Goal: Communication & Community: Share content

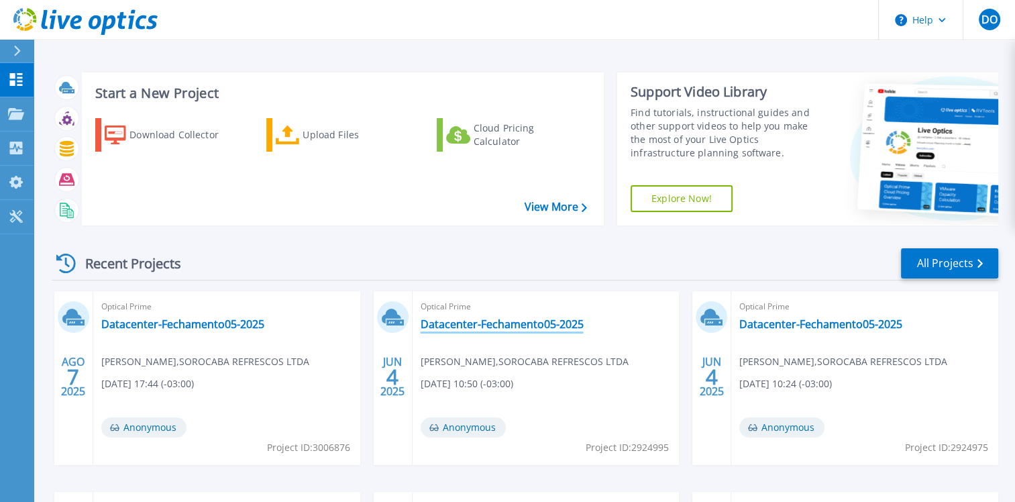
click at [464, 329] on link "Datacenter-Fechamento05-2025" at bounding box center [502, 323] width 163 height 13
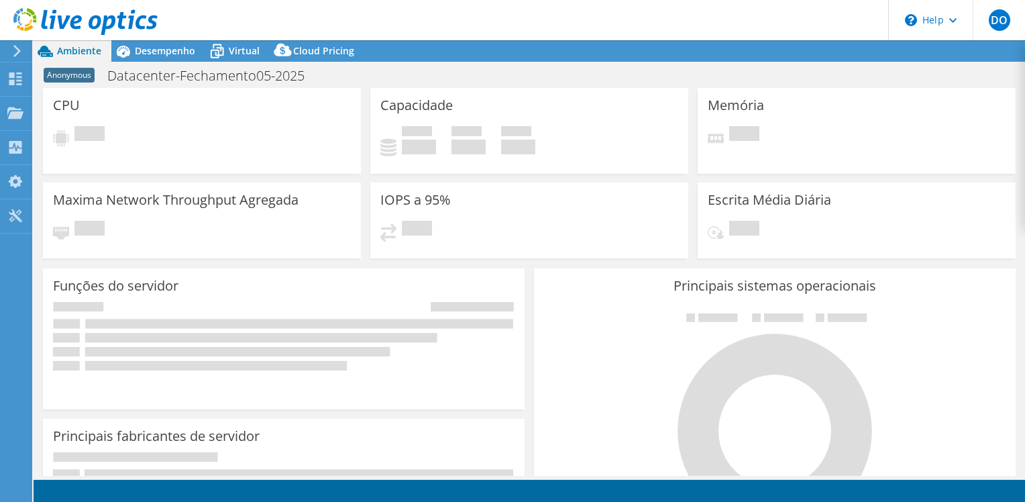
select select "USD"
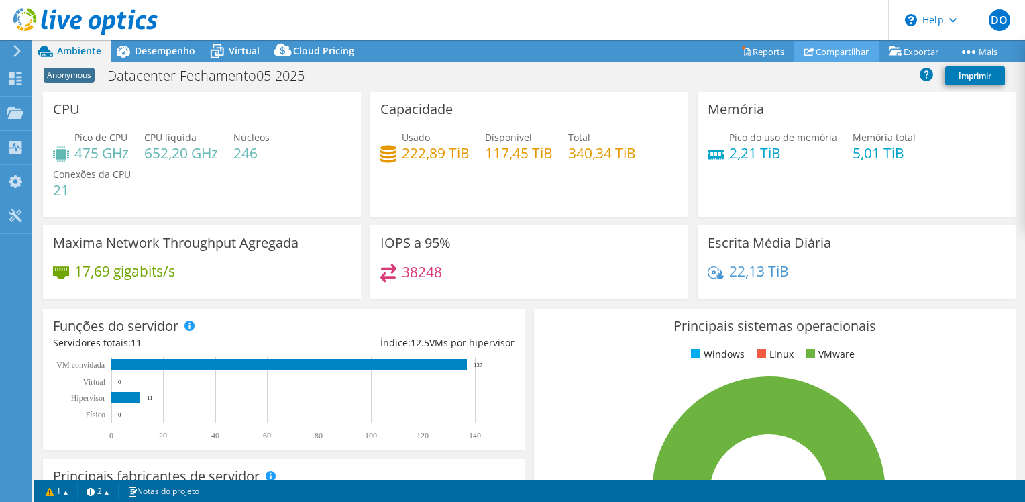
click at [844, 50] on link "Compartilhar" at bounding box center [836, 51] width 85 height 21
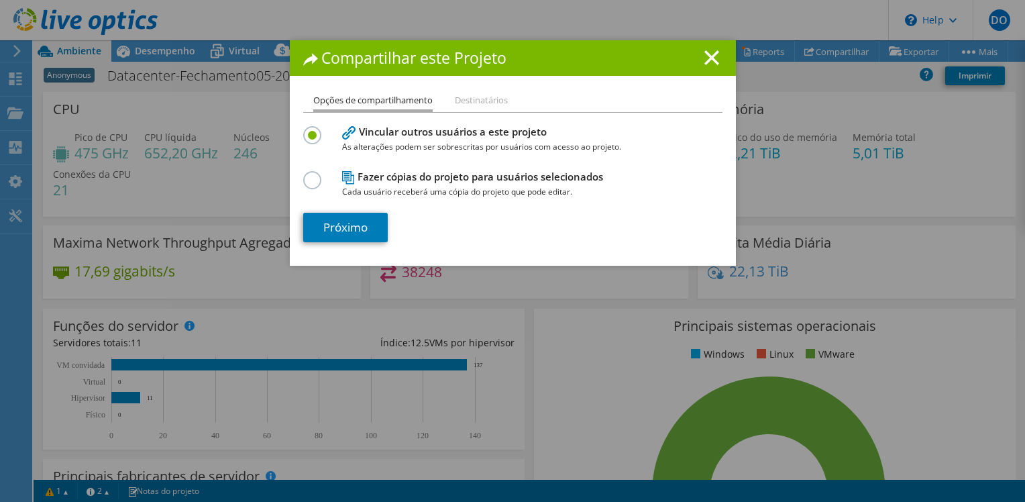
click at [367, 178] on h4 "Fazer cópias do projeto para usuários selecionados Cada usuário receberá uma có…" at bounding box center [509, 184] width 335 height 30
drag, startPoint x: 300, startPoint y: 168, endPoint x: 304, endPoint y: 177, distance: 10.0
click at [303, 168] on div "Fazer cópias do projeto para usuários selecionados Cada usuário receberá uma có…" at bounding box center [512, 184] width 419 height 32
drag, startPoint x: 304, startPoint y: 181, endPoint x: 311, endPoint y: 192, distance: 13.0
click at [304, 174] on label at bounding box center [314, 172] width 23 height 3
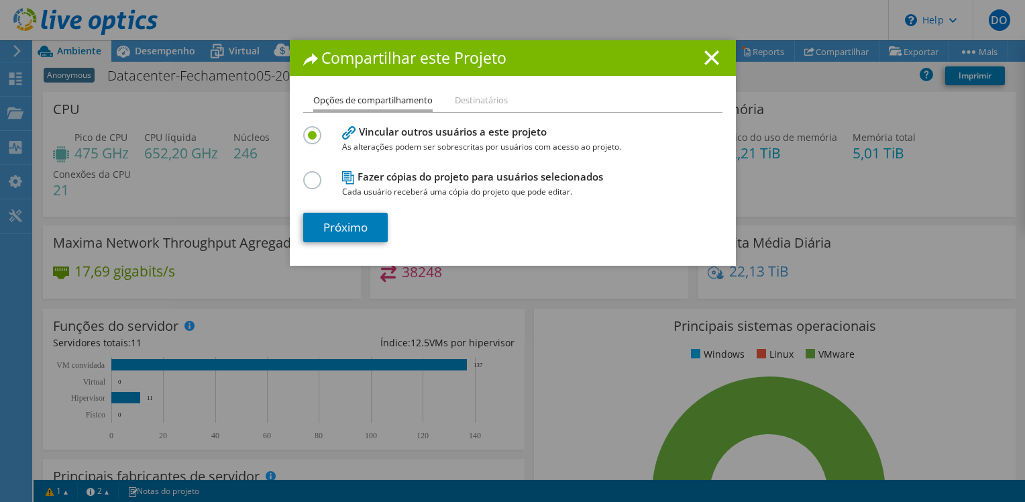
click at [0, 0] on input "radio" at bounding box center [0, 0] width 0 height 0
click at [345, 228] on link "Próximo" at bounding box center [345, 228] width 85 height 30
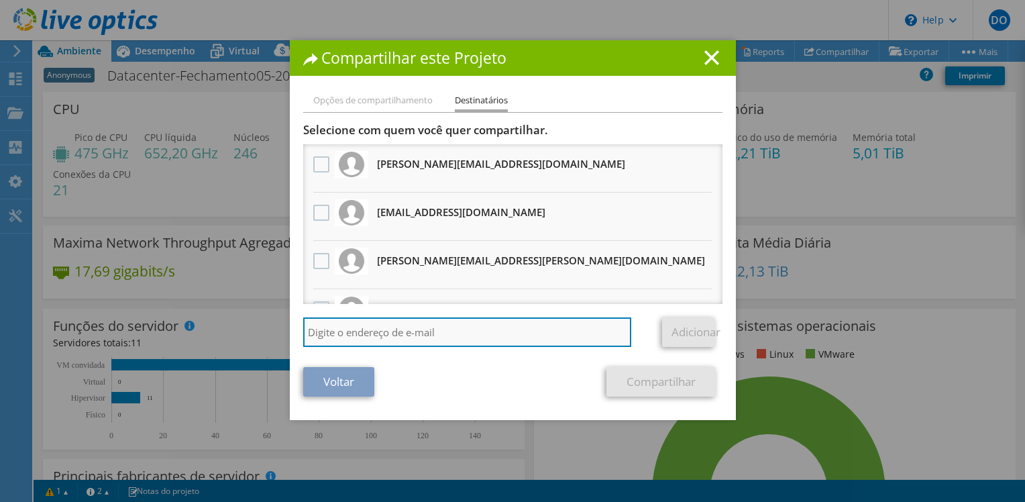
click at [420, 337] on input "search" at bounding box center [467, 332] width 329 height 30
type input "suian"
drag, startPoint x: 366, startPoint y: 335, endPoint x: 258, endPoint y: 332, distance: 108.7
click at [258, 334] on div "Compartilhar este Projeto Opções de compartilhamento Destinatários Vincular out…" at bounding box center [512, 250] width 1025 height 421
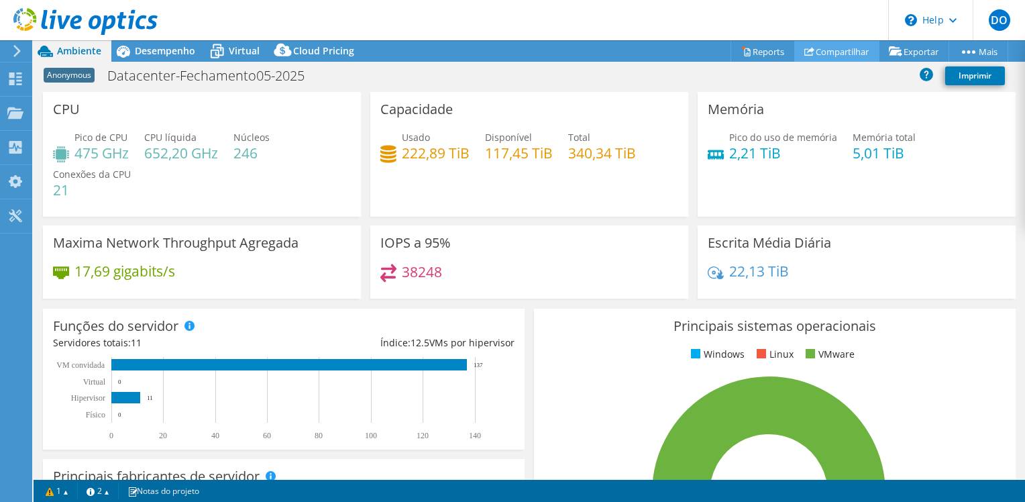
click at [841, 48] on link "Compartilhar" at bounding box center [836, 51] width 85 height 21
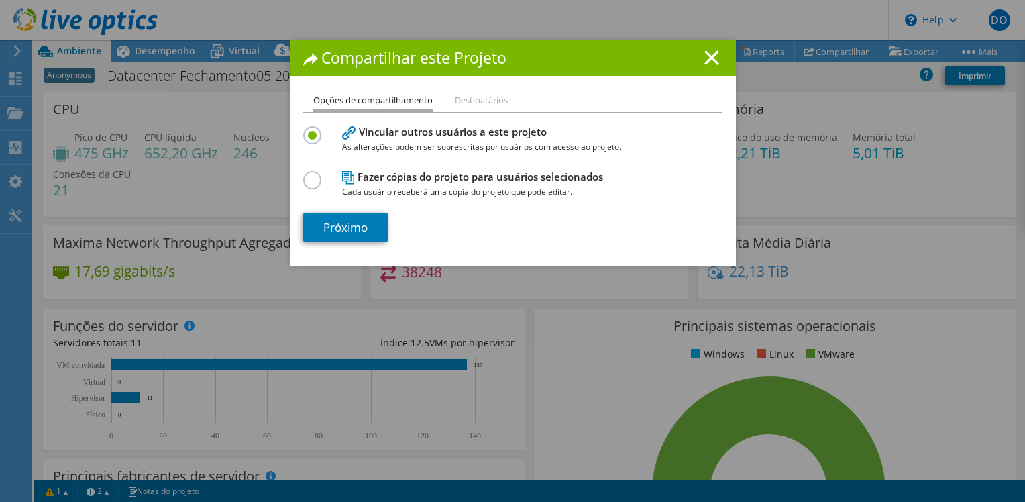
click at [307, 174] on label at bounding box center [314, 172] width 23 height 3
click at [0, 0] on input "radio" at bounding box center [0, 0] width 0 height 0
click at [330, 219] on link "Próximo" at bounding box center [345, 228] width 85 height 30
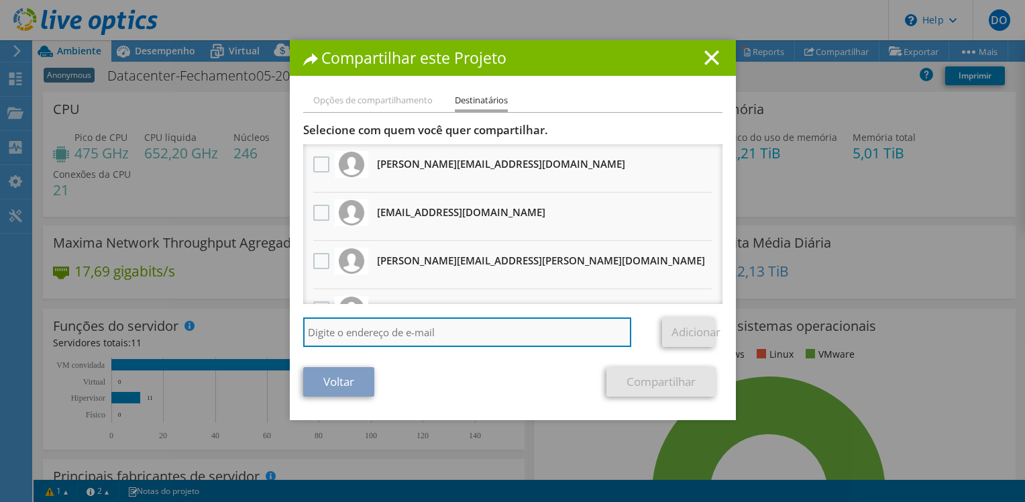
click at [352, 336] on input "search" at bounding box center [467, 332] width 329 height 30
paste input "suian@anext.com.br"
type input "suian@anext.com.br"
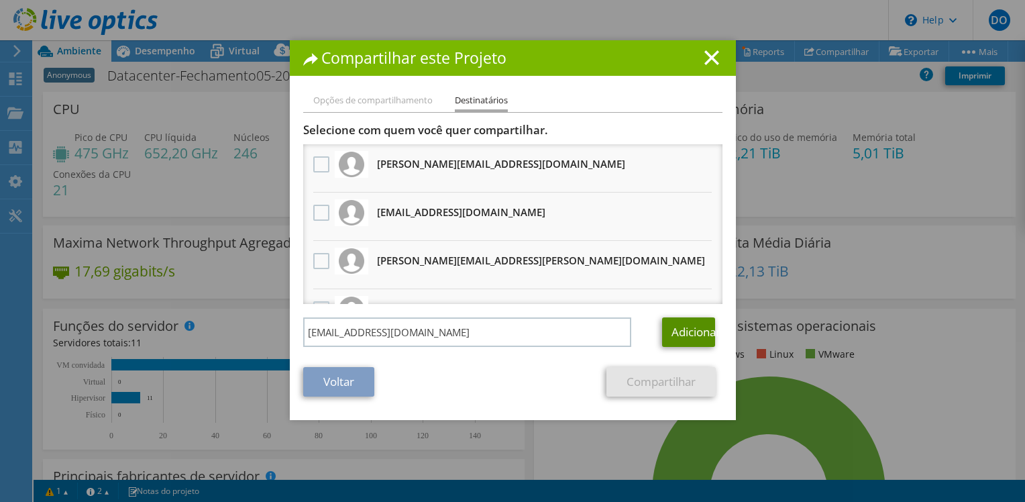
click at [687, 338] on link "Adicionar" at bounding box center [688, 332] width 53 height 30
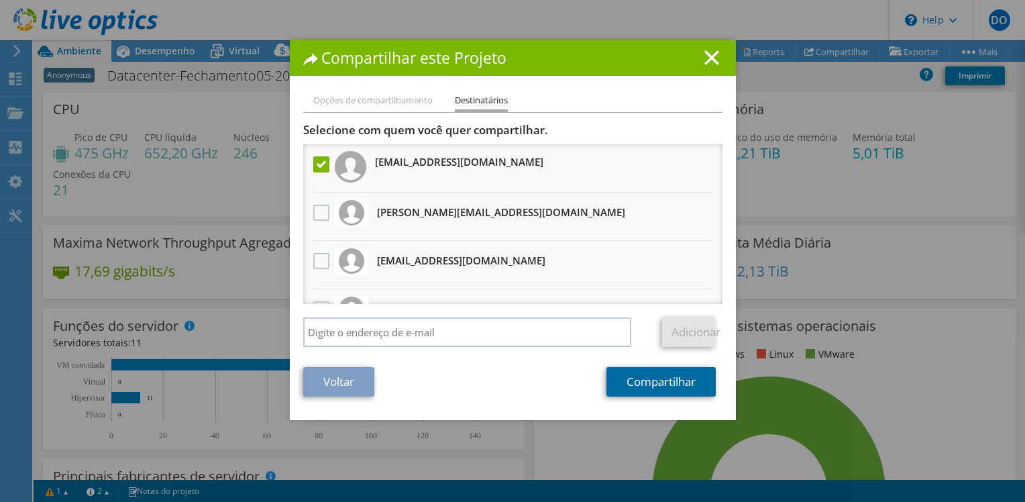
click at [676, 380] on link "Compartilhar" at bounding box center [660, 382] width 109 height 30
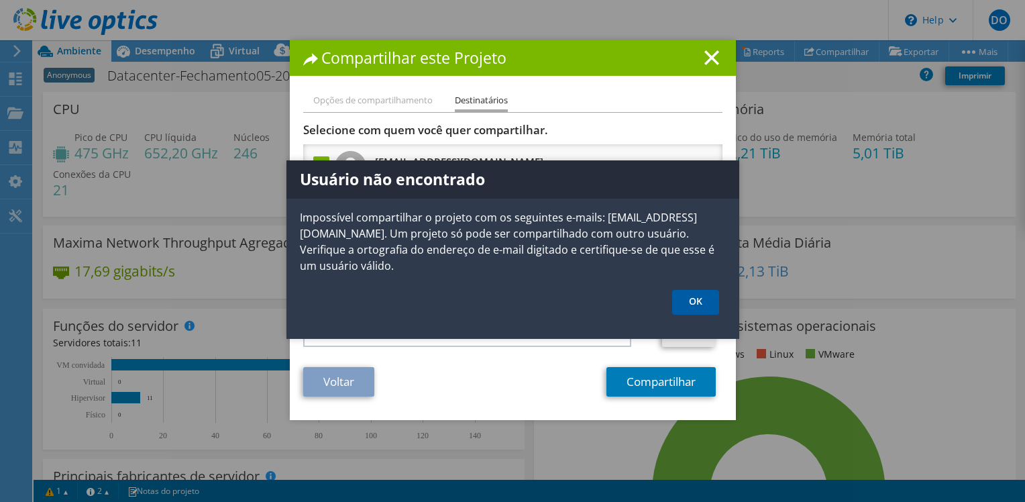
click at [683, 290] on link "OK" at bounding box center [695, 302] width 47 height 25
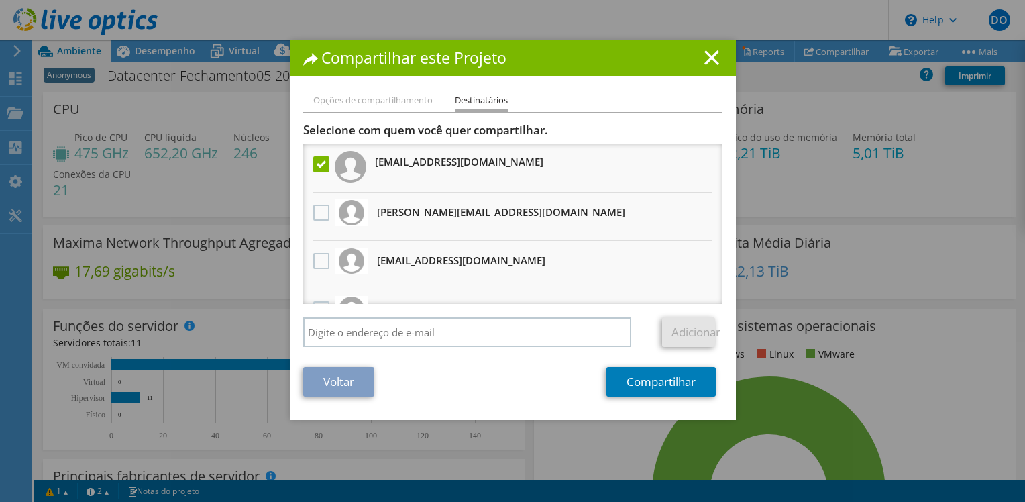
click at [316, 168] on label at bounding box center [322, 164] width 19 height 16
click at [0, 0] on input "checkbox" at bounding box center [0, 0] width 0 height 0
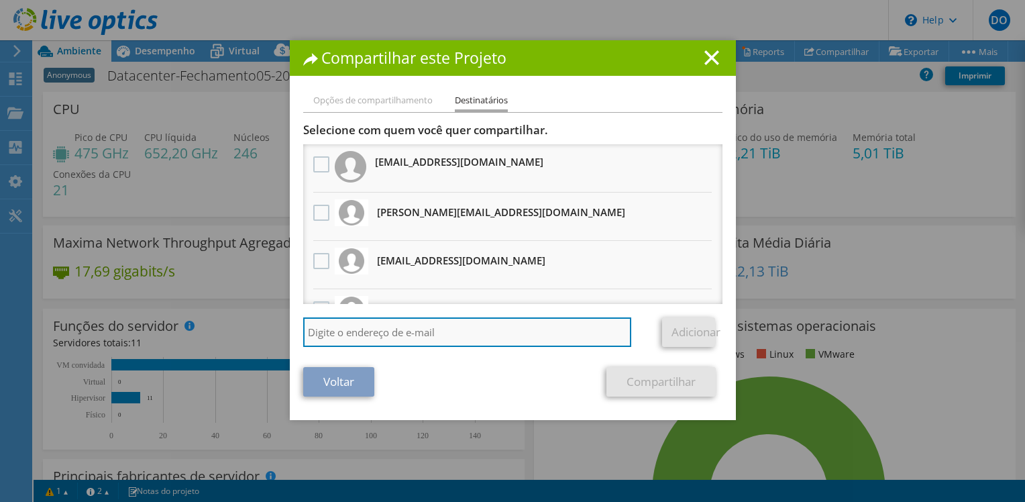
click at [353, 345] on input "search" at bounding box center [467, 332] width 329 height 30
paste input "bruno.moreira@scansource.com"
type input "bruno.moreira@scansource.com"
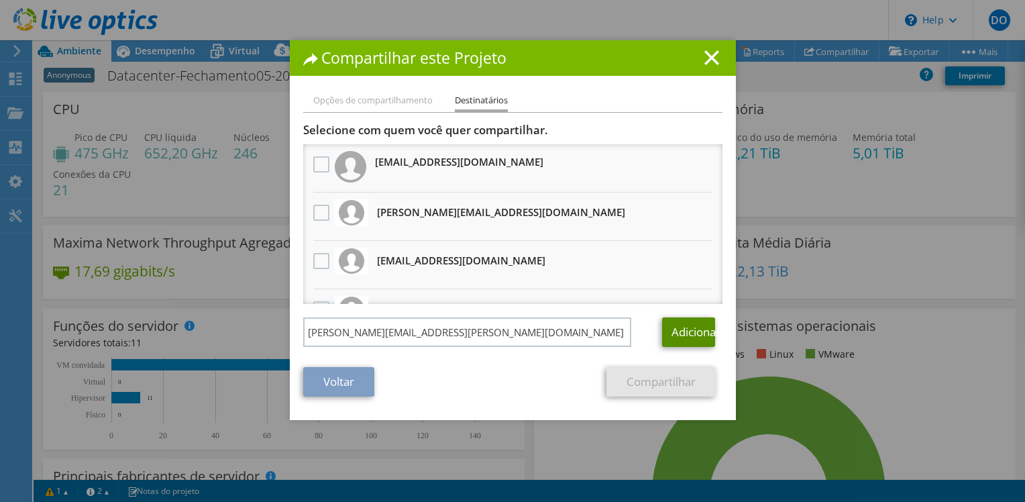
click at [662, 332] on link "Adicionar" at bounding box center [688, 332] width 53 height 30
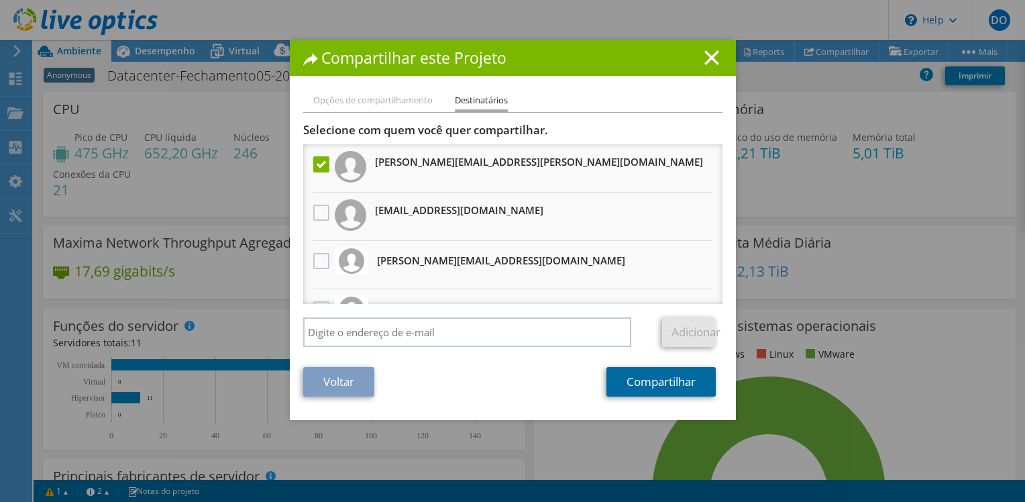
click at [665, 385] on link "Compartilhar" at bounding box center [660, 382] width 109 height 30
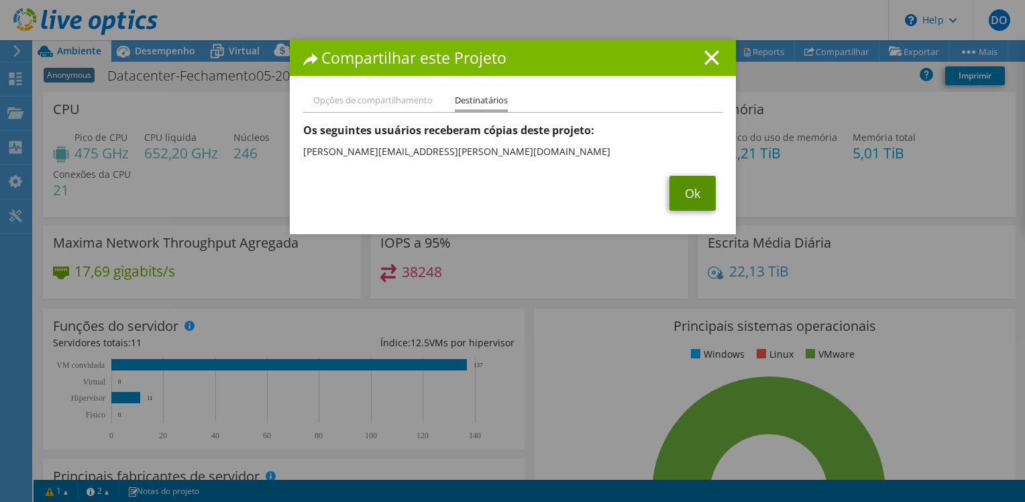
click at [672, 198] on link "Ok" at bounding box center [692, 193] width 46 height 35
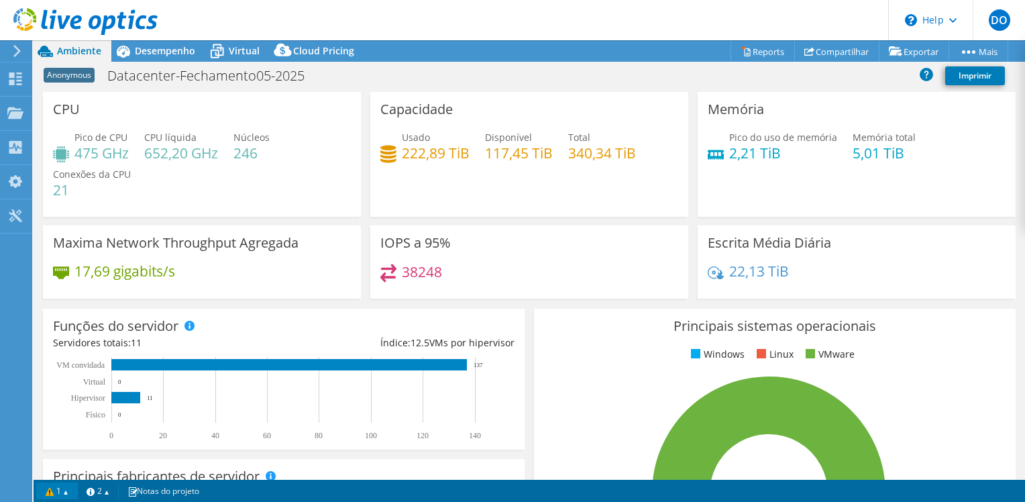
click at [62, 495] on link "1" at bounding box center [57, 490] width 42 height 17
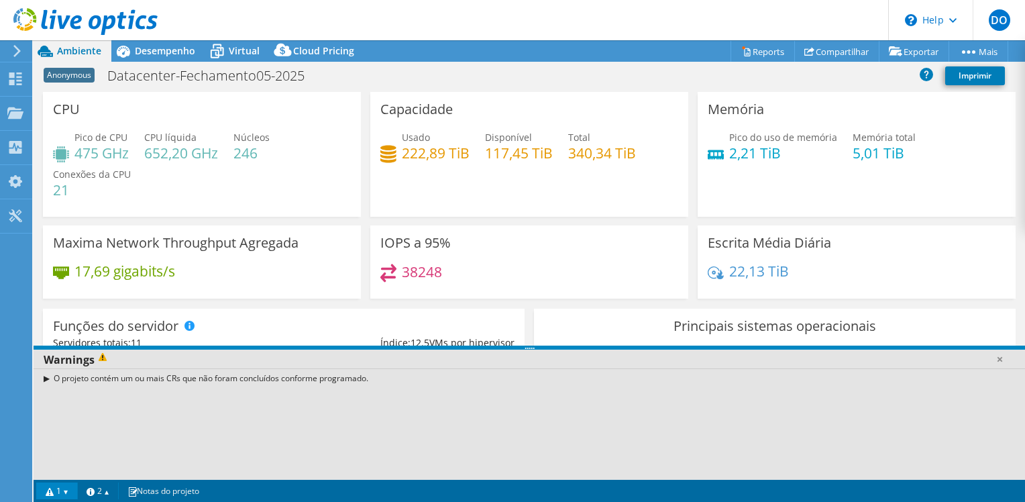
click at [62, 495] on link "1" at bounding box center [57, 490] width 42 height 17
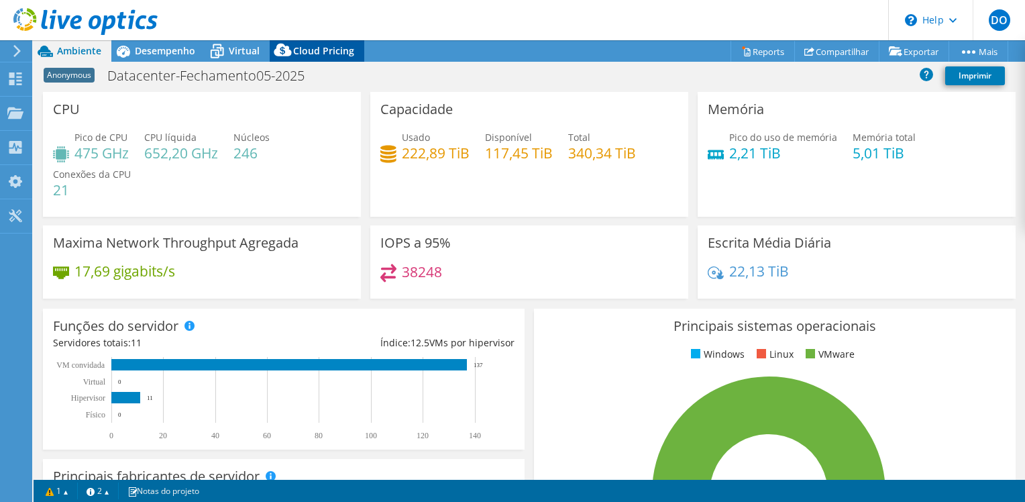
click at [347, 52] on span "Cloud Pricing" at bounding box center [323, 50] width 61 height 13
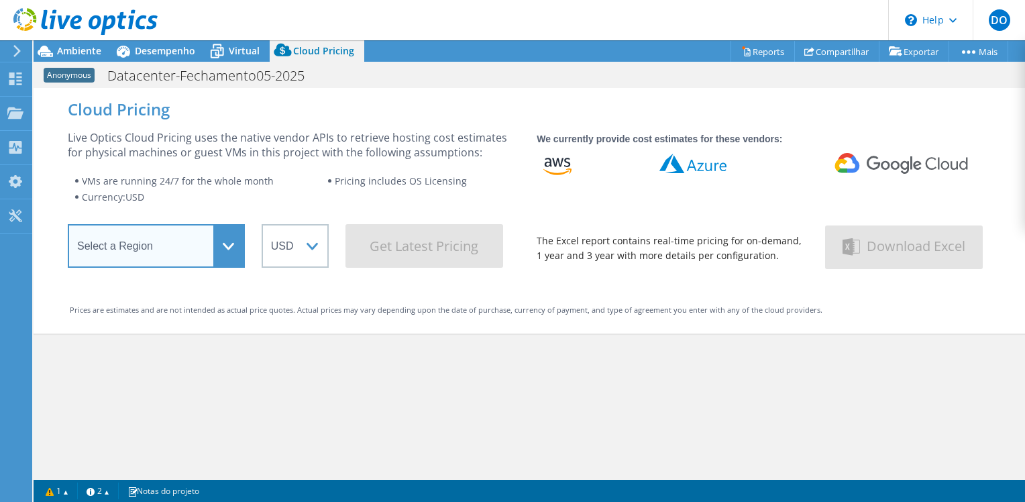
click at [236, 247] on select "Select a Region Asia Pacific (Hong Kong) Asia Pacific (Mumbai) Asia Pacific (Se…" at bounding box center [156, 246] width 177 height 44
select select "SouthAmerica"
click at [68, 228] on select "Select a Region Asia Pacific (Hong Kong) Asia Pacific (Mumbai) Asia Pacific (Se…" at bounding box center [156, 246] width 177 height 44
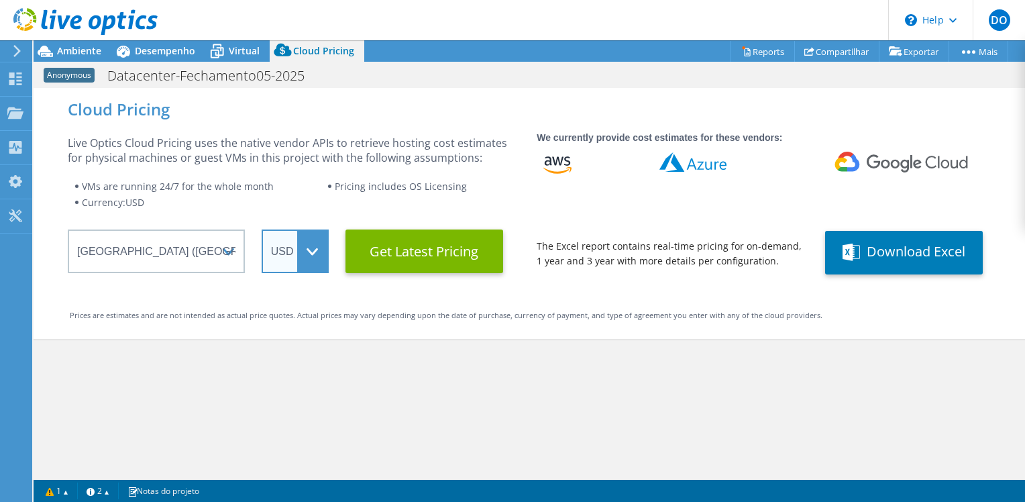
click at [295, 256] on select "ARS AUD BRL CAD CHF CLP CNY DKK EUR GBP HKD HUF INR JPY MXN MYR NOK NZD PEN SEK…" at bounding box center [295, 251] width 67 height 44
click at [262, 229] on select "ARS AUD BRL CAD CHF CLP CNY DKK EUR GBP HKD HUF INR JPY MXN MYR NOK NZD PEN SEK…" at bounding box center [295, 251] width 67 height 44
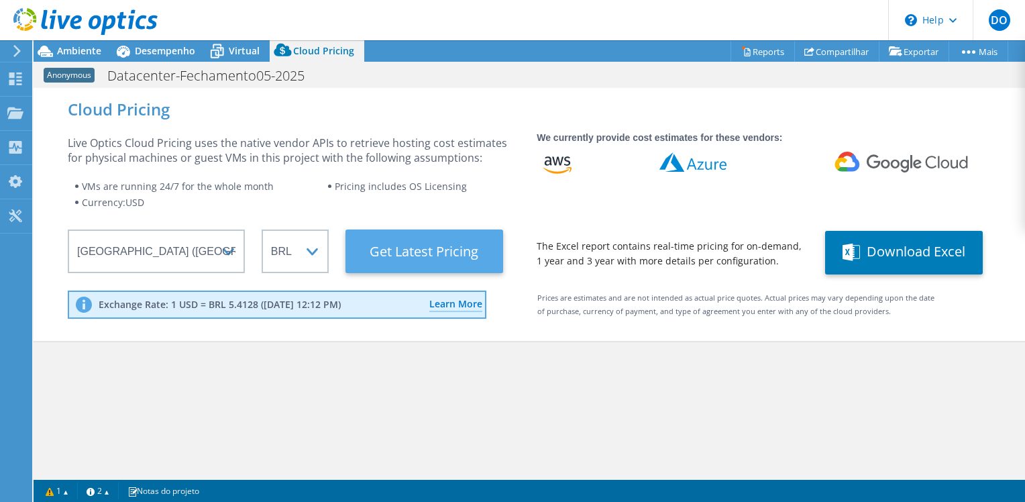
click at [408, 258] on Latest "Get Latest Pricing" at bounding box center [424, 251] width 158 height 44
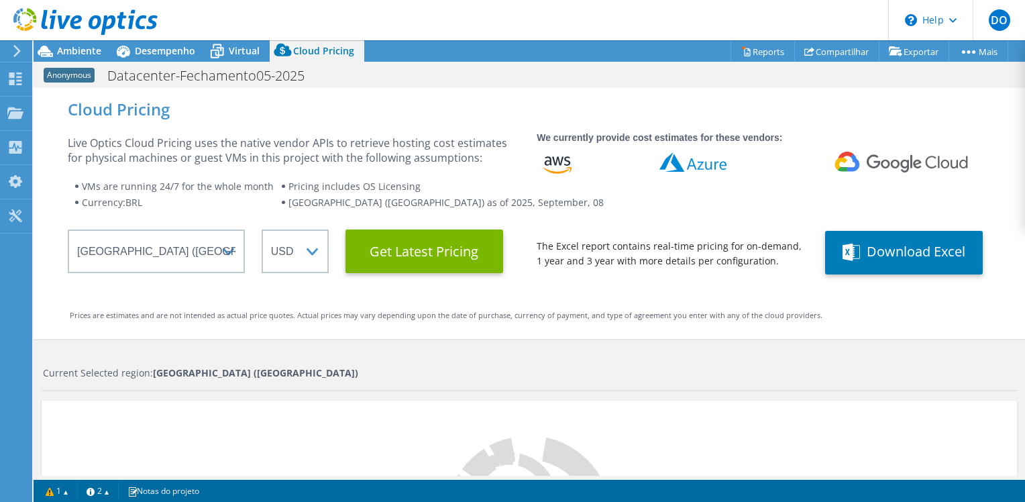
select select "BRL"
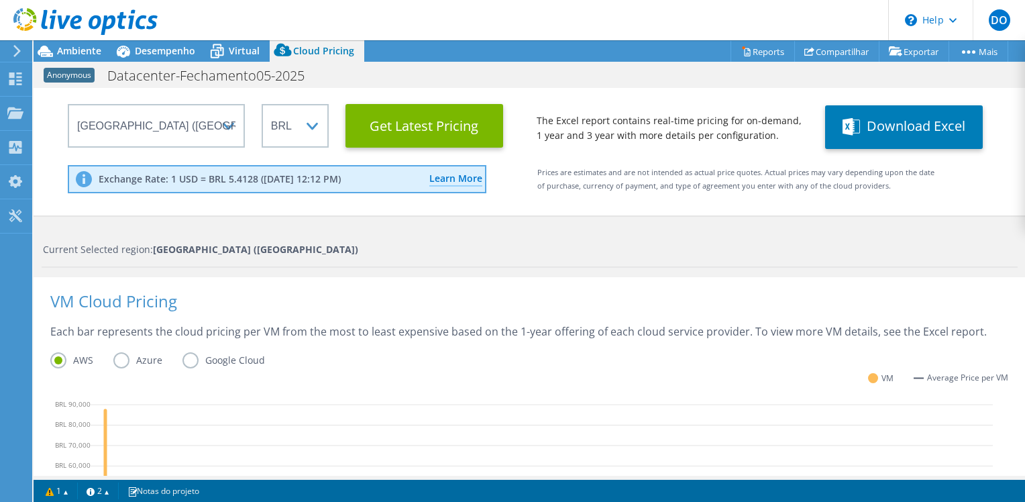
scroll to position [268, 0]
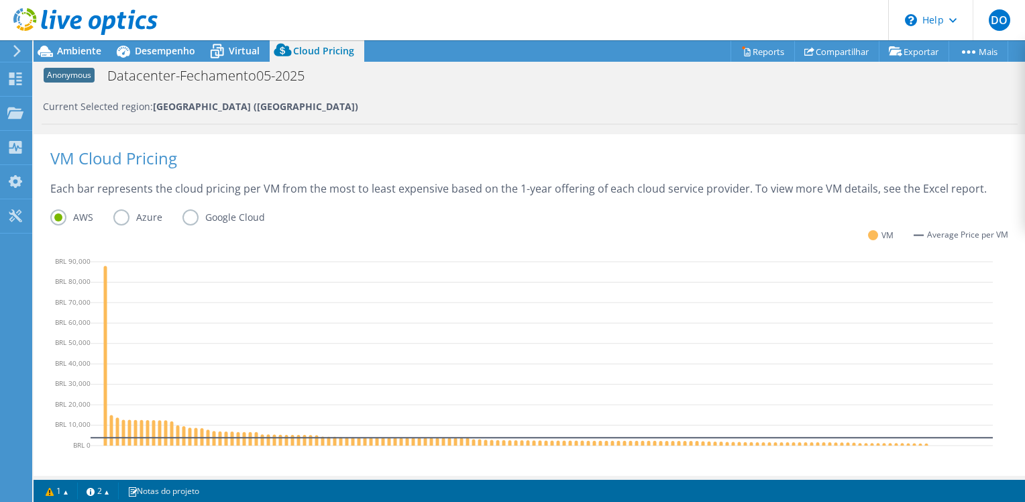
click at [133, 203] on div "Each bar represents the cloud pricing per VM from the most to least expensive b…" at bounding box center [529, 195] width 958 height 28
click at [130, 217] on label "Azure" at bounding box center [147, 217] width 69 height 16
click at [0, 0] on input "Azure" at bounding box center [0, 0] width 0 height 0
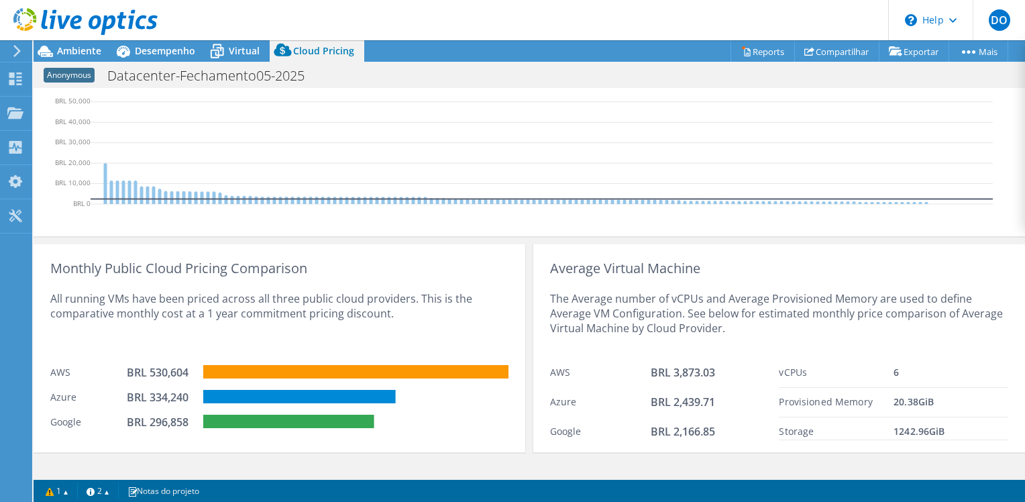
scroll to position [528, 0]
